Goal: Task Accomplishment & Management: Manage account settings

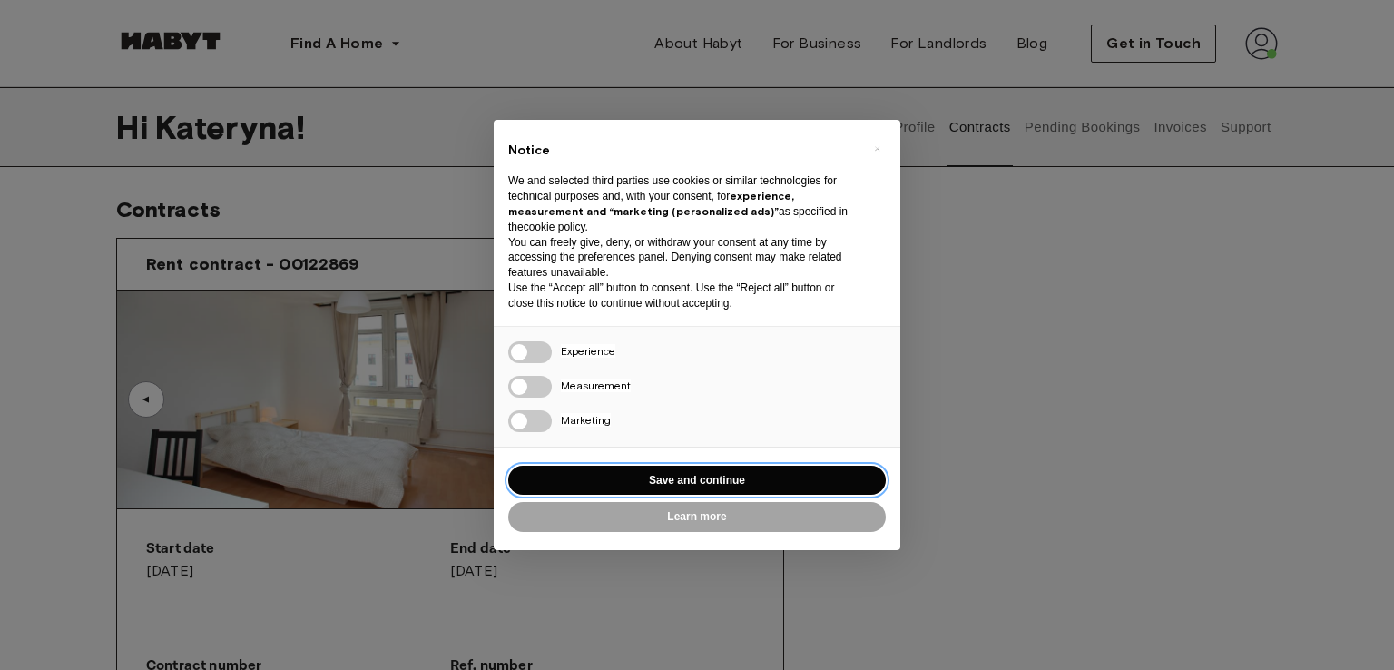
click at [698, 466] on button "Save and continue" at bounding box center [697, 481] width 378 height 30
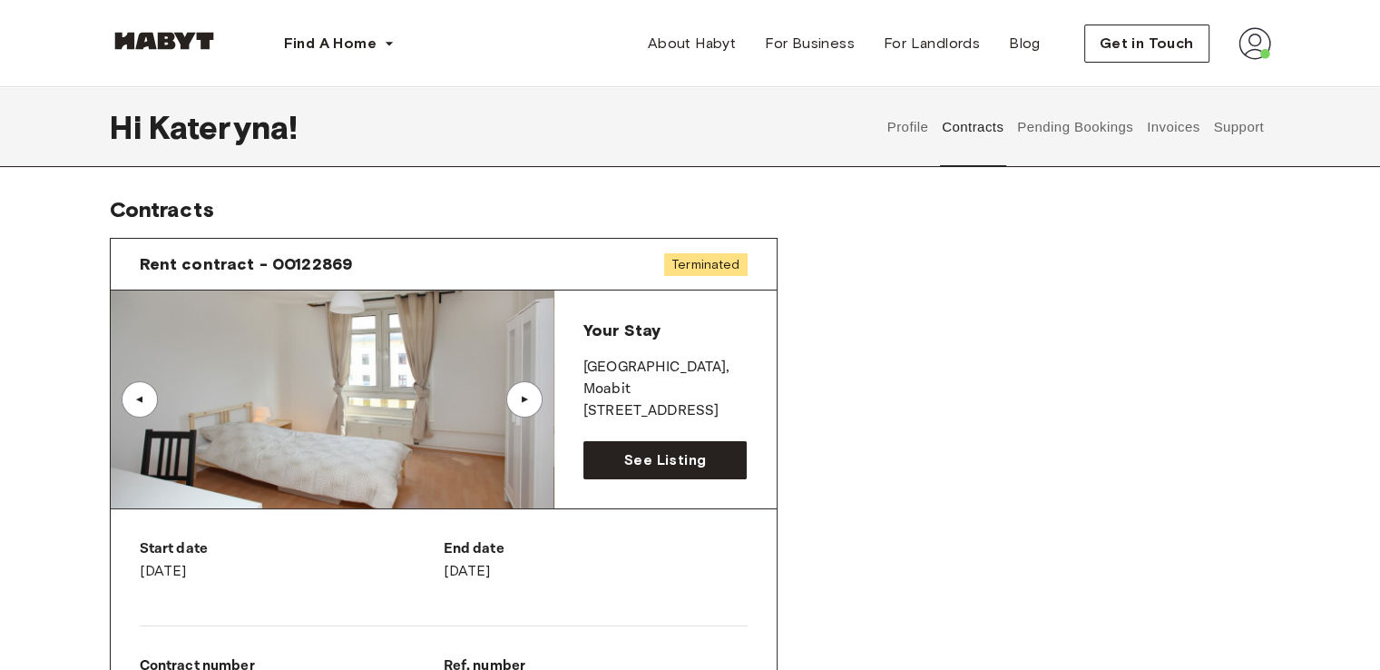
click at [904, 121] on button "Profile" at bounding box center [908, 127] width 46 height 80
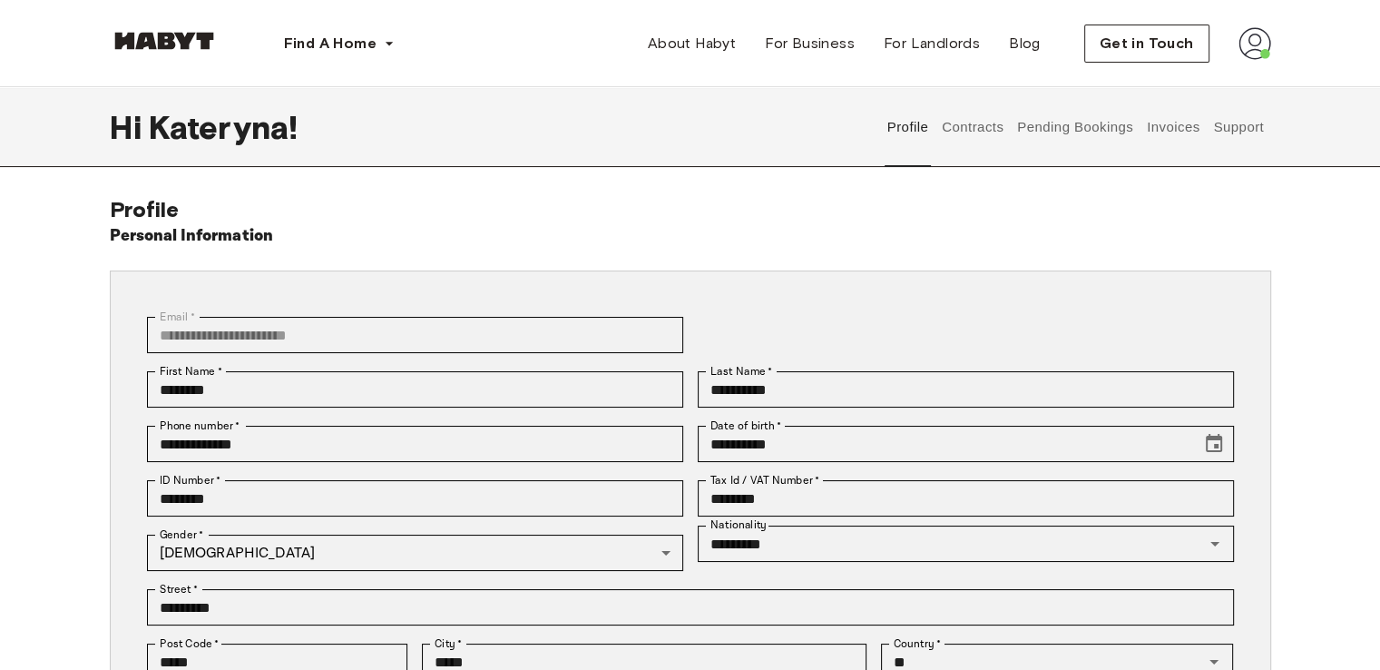
click at [962, 132] on button "Contracts" at bounding box center [973, 127] width 66 height 80
